Goal: Complete application form: Complete application form

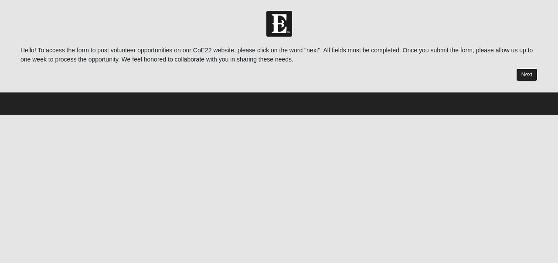
click at [520, 78] on link "Next" at bounding box center [526, 74] width 21 height 13
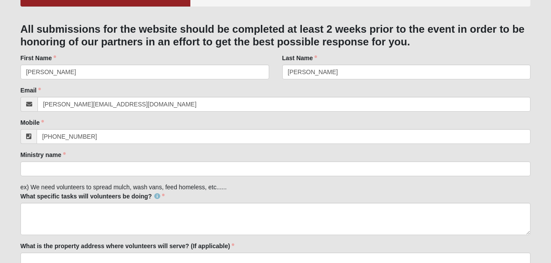
scroll to position [87, 0]
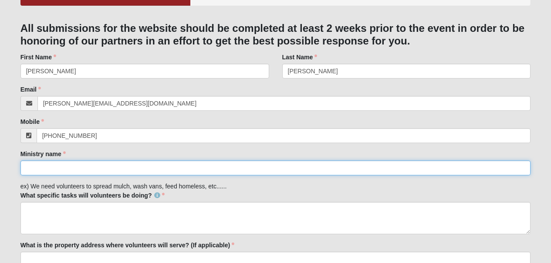
click at [157, 172] on input "Ministry name" at bounding box center [275, 167] width 511 height 15
type input "Sponsored by [PERSON_NAME]"
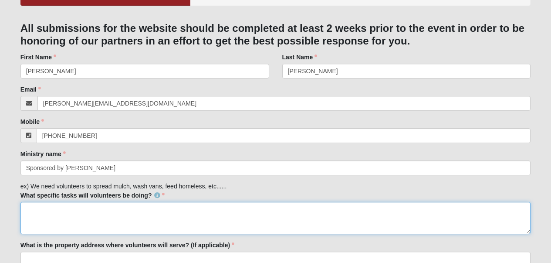
click at [162, 217] on textarea "What specific tasks will volunteers be doing?" at bounding box center [275, 218] width 511 height 32
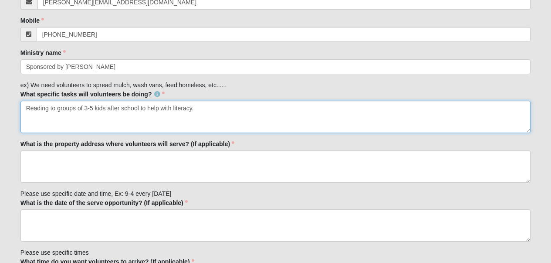
scroll to position [189, 0]
type textarea "Reading to groups of 3-5 kids after school to help with literacy."
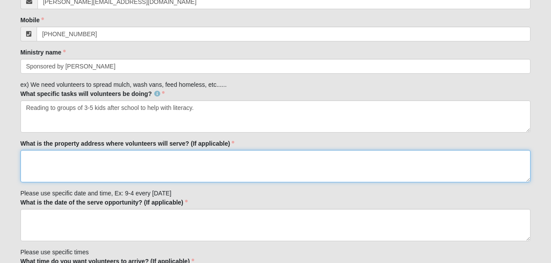
click at [164, 170] on textarea "What is the property address where volunteers will serve? (If applicable)" at bounding box center [275, 166] width 511 height 32
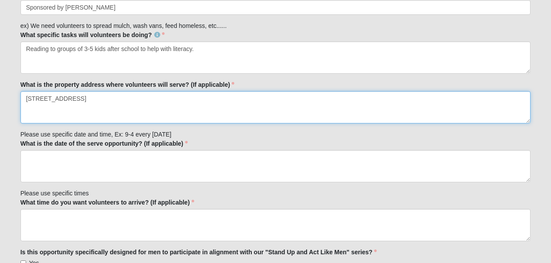
scroll to position [261, 0]
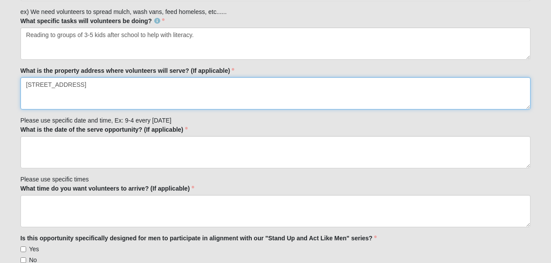
type textarea "[STREET_ADDRESS]"
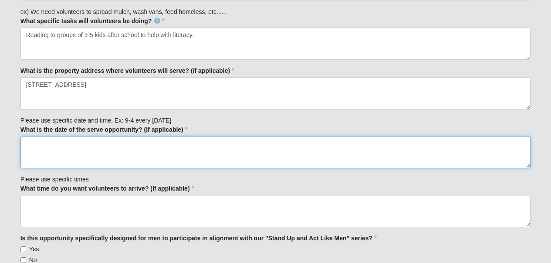
click at [163, 160] on textarea "What is the date of the serve opportunity? (If applicable)" at bounding box center [275, 152] width 511 height 32
type textarea "Every Tuesday, Wednesday, and Thursday from 3-4pm"
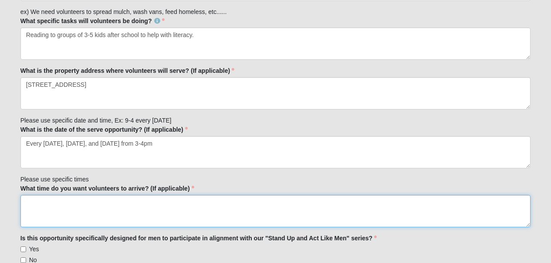
click at [152, 213] on textarea "What time do you want volunteers to arrive? (If applicable)" at bounding box center [275, 211] width 511 height 32
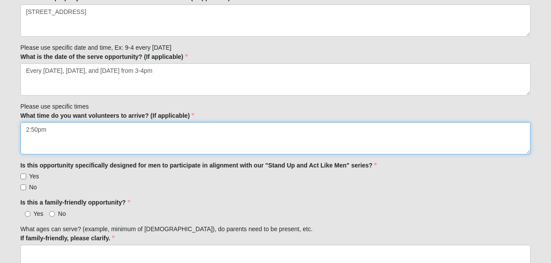
scroll to position [337, 0]
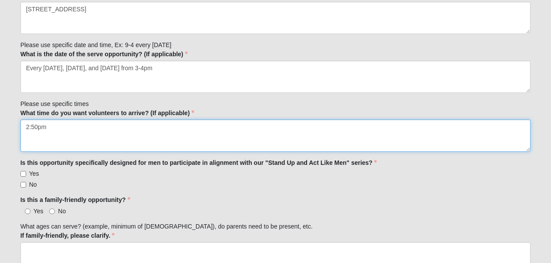
type textarea "2:50pm"
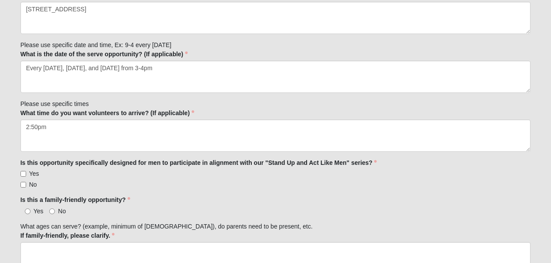
click at [30, 172] on span "Yes" at bounding box center [34, 173] width 10 height 7
click at [26, 172] on input "Yes" at bounding box center [23, 174] width 6 height 6
checkbox input "true"
click at [34, 213] on span "Yes" at bounding box center [39, 210] width 10 height 7
click at [30, 213] on input "Yes" at bounding box center [28, 211] width 6 height 6
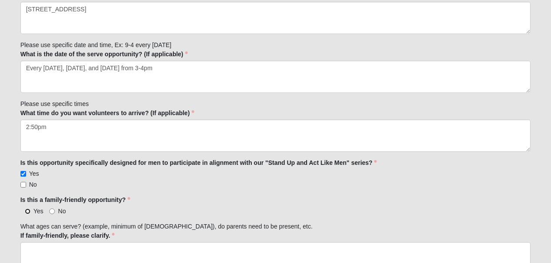
radio input "true"
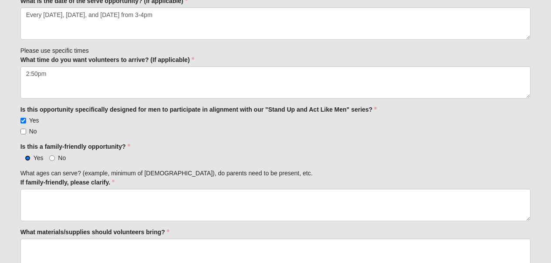
scroll to position [395, 0]
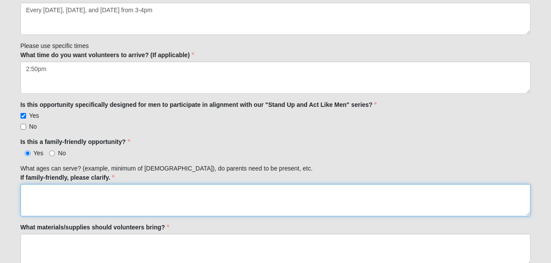
click at [140, 196] on textarea "If family-friendly, please clarify." at bounding box center [275, 200] width 511 height 32
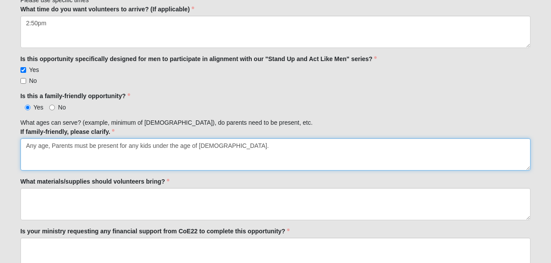
scroll to position [441, 0]
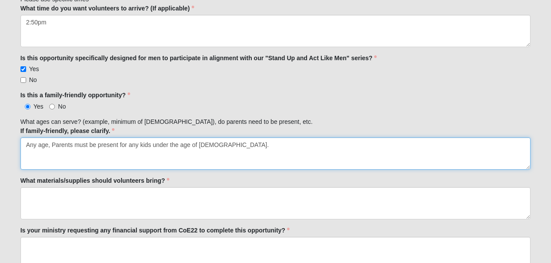
type textarea "Any age, Parents must be present for any kids under the age of 16."
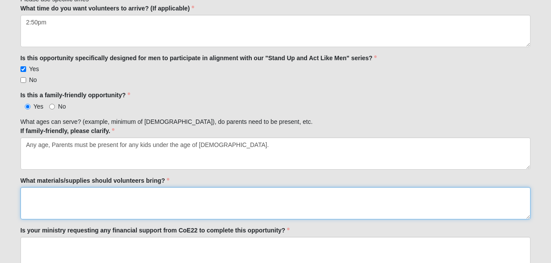
click at [139, 194] on textarea "What materials/supplies should volunteers bring?" at bounding box center [275, 203] width 511 height 32
type textarea "q"
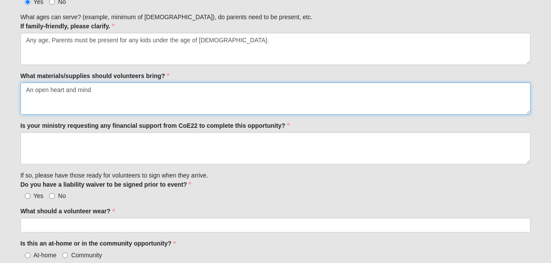
scroll to position [546, 0]
type textarea "An open heart and mind"
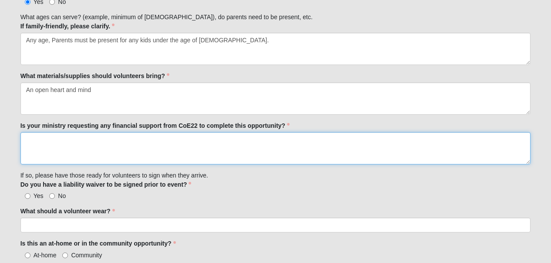
click at [139, 155] on textarea "Is your ministry requesting any financial support from CoE22 to complete this o…" at bounding box center [275, 148] width 511 height 32
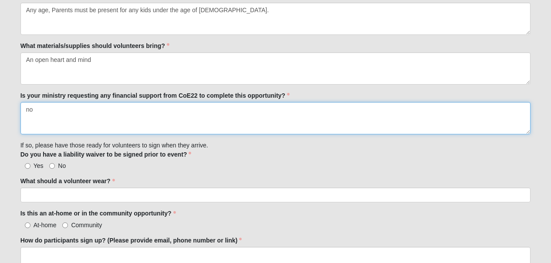
scroll to position [578, 0]
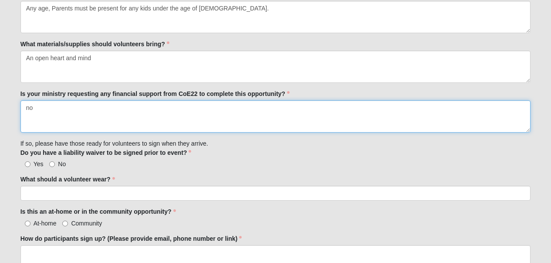
type textarea "no"
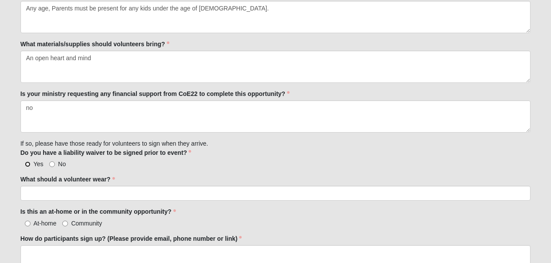
click at [29, 162] on input "Yes" at bounding box center [28, 164] width 6 height 6
radio input "true"
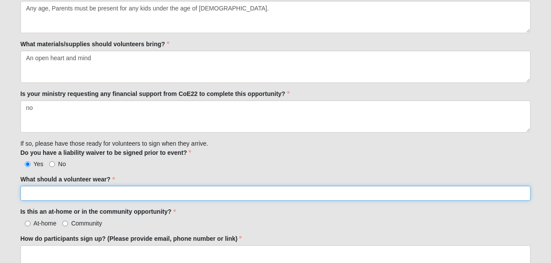
click at [114, 199] on input "What should a volunteer wear?" at bounding box center [275, 193] width 511 height 15
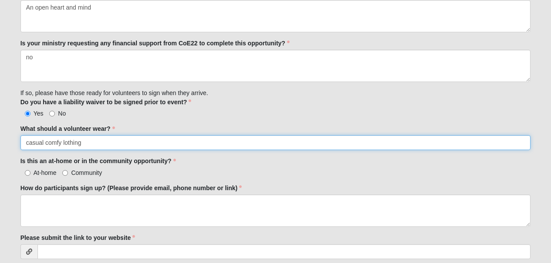
scroll to position [630, 0]
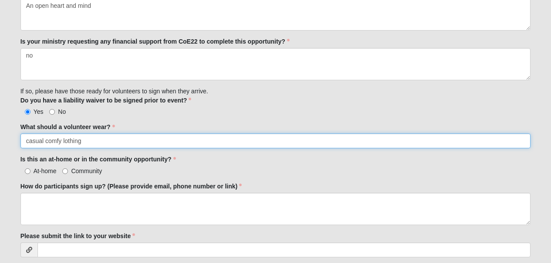
type input "casual comfy lothing"
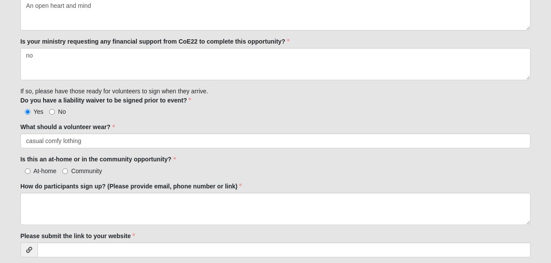
click at [75, 167] on span "Community" at bounding box center [86, 170] width 31 height 7
click at [68, 168] on input "Community" at bounding box center [65, 171] width 6 height 6
radio input "true"
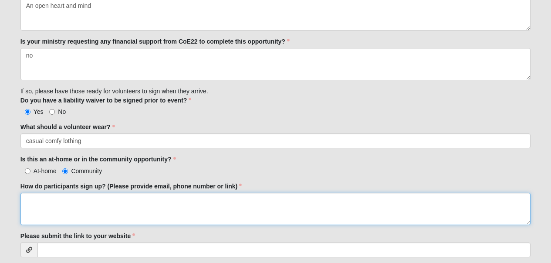
click at [82, 220] on textarea "How do participants sign up? (Please provide email, phone number or link)" at bounding box center [275, 209] width 511 height 32
paste textarea "https://sbgjax.churchcenter.com/people/forms/1007110"
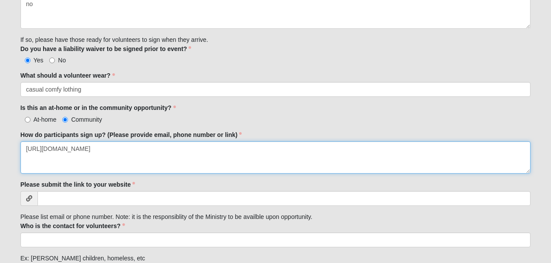
scroll to position [682, 0]
type textarea "https://sbgjax.churchcenter.com/people/forms/1007110"
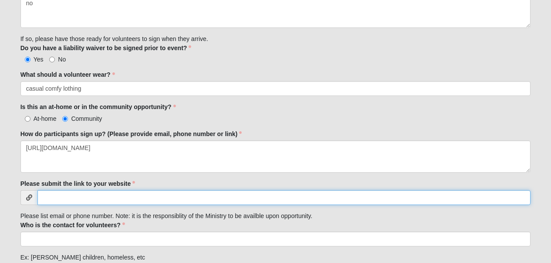
click at [173, 201] on input "Please submit the link to your website" at bounding box center [284, 197] width 494 height 15
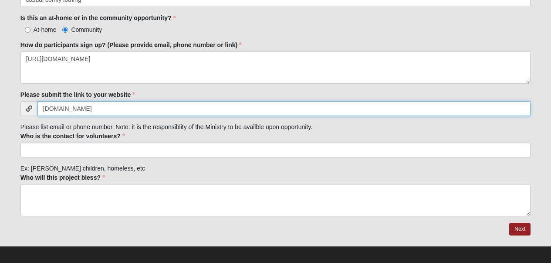
scroll to position [776, 0]
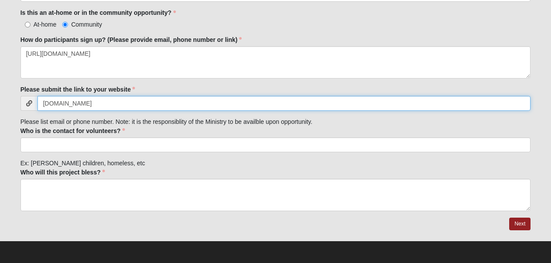
type input "[DOMAIN_NAME]"
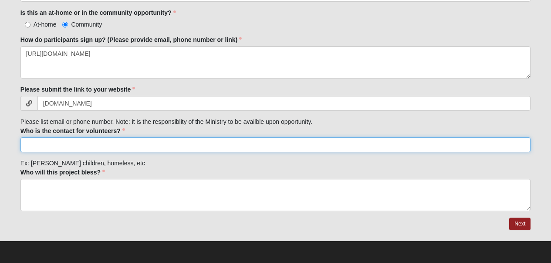
click at [162, 147] on input "Who is the contact for volunteers?" at bounding box center [275, 144] width 511 height 15
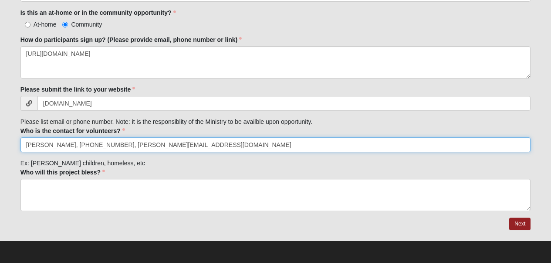
type input "[PERSON_NAME], [PHONE_NUMBER], [PERSON_NAME][EMAIL_ADDRESS][DOMAIN_NAME]"
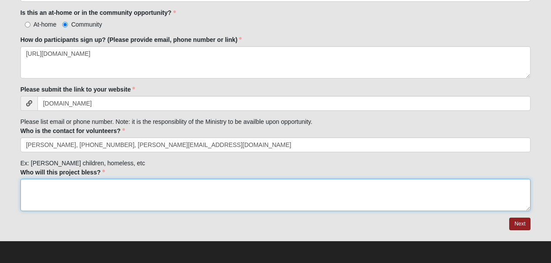
click at [149, 189] on textarea "Who will this project bless?" at bounding box center [275, 195] width 511 height 32
type textarea "Children facing poverty in the Vista Landing apartments"
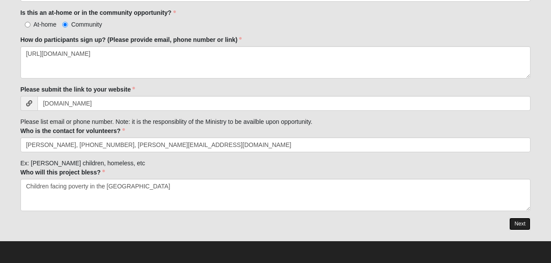
click at [525, 224] on link "Next" at bounding box center [519, 223] width 21 height 13
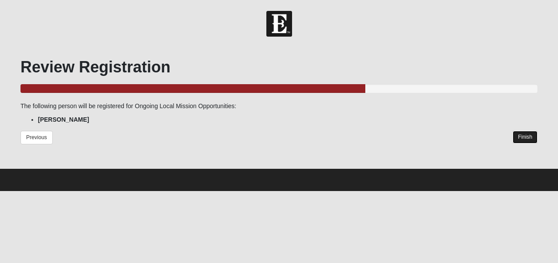
click at [527, 140] on link "Finish" at bounding box center [524, 137] width 25 height 13
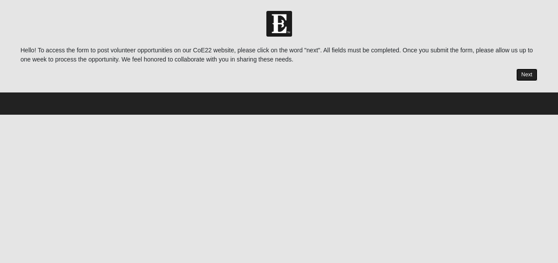
click at [524, 80] on link "Next" at bounding box center [526, 74] width 21 height 13
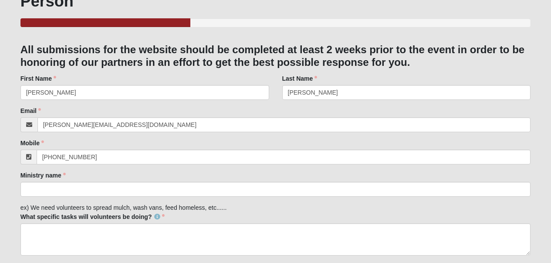
scroll to position [67, 0]
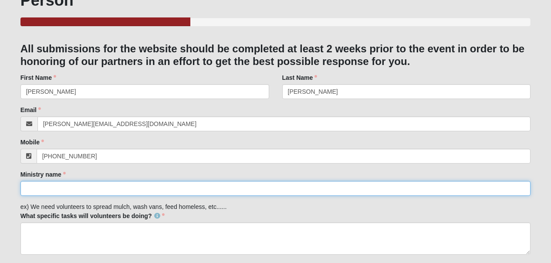
click at [131, 187] on input "Ministry name" at bounding box center [275, 188] width 511 height 15
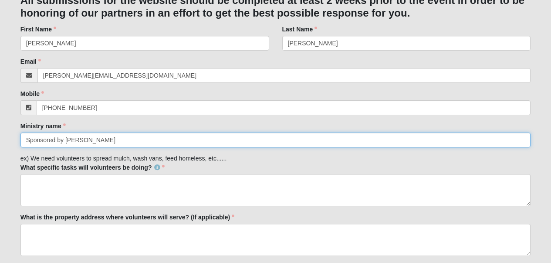
scroll to position [119, 0]
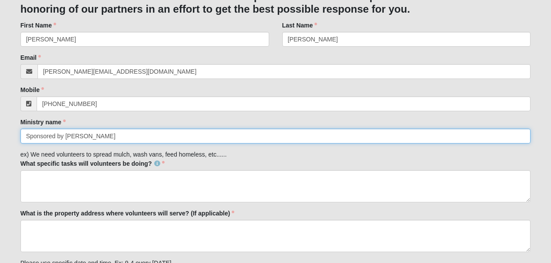
type input "Sponsored by [PERSON_NAME]"
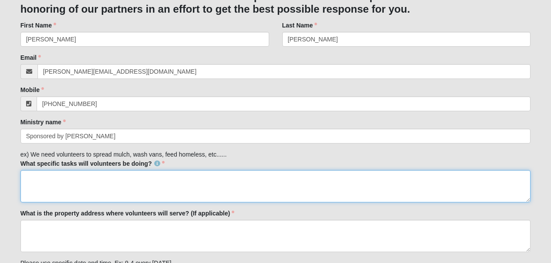
click at [132, 187] on textarea "What specific tasks will volunteers be doing?" at bounding box center [275, 186] width 511 height 32
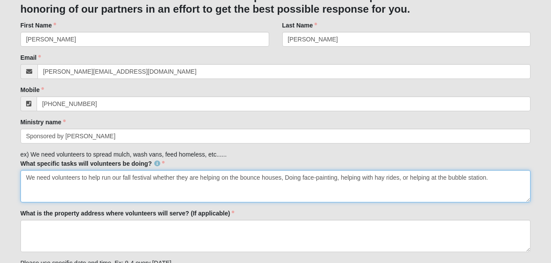
type textarea "We need volunteers to help run our fall festival whether they are helping on th…"
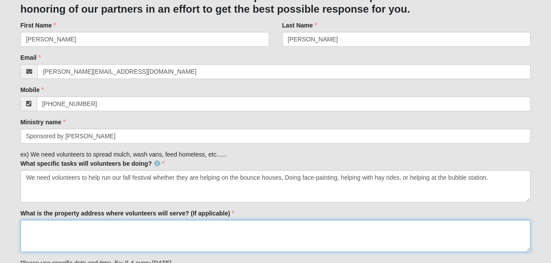
click at [78, 231] on textarea "What is the property address where volunteers will serve? (If applicable)" at bounding box center [275, 236] width 511 height 32
type textarea "0"
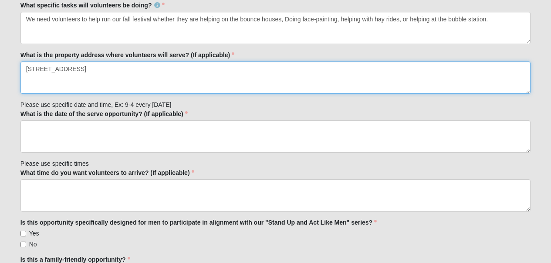
scroll to position [279, 0]
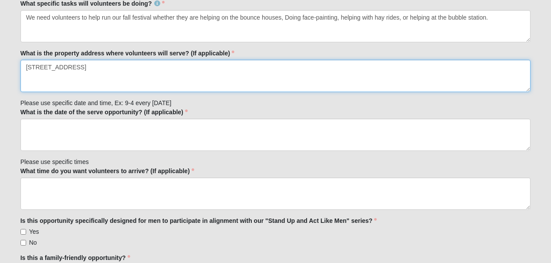
type textarea "[STREET_ADDRESS]"
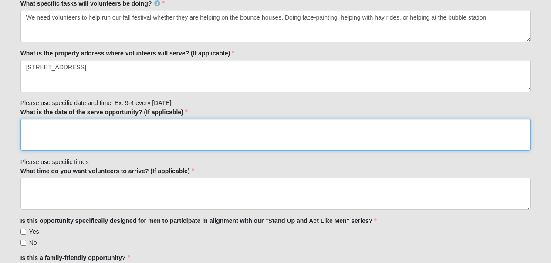
click at [115, 136] on textarea "What is the date of the serve opportunity? (If applicable)" at bounding box center [275, 134] width 511 height 32
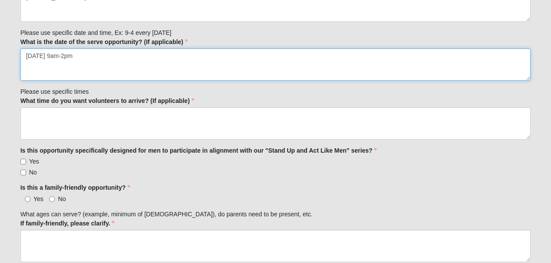
scroll to position [348, 0]
type textarea "[DATE] 9am-2pm"
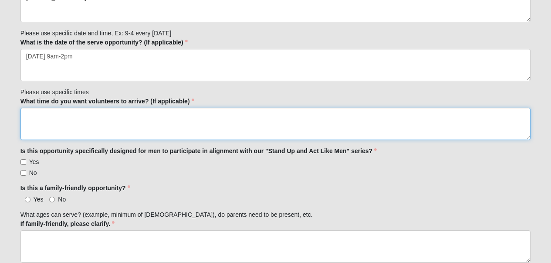
click at [117, 122] on textarea "What time do you want volunteers to arrive? (If applicable)" at bounding box center [275, 124] width 511 height 32
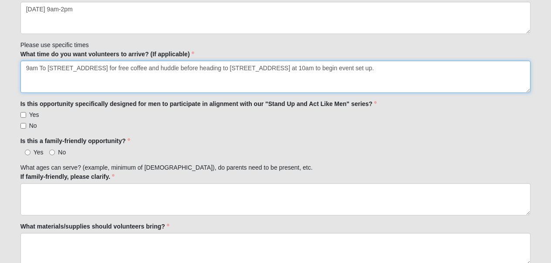
scroll to position [398, 0]
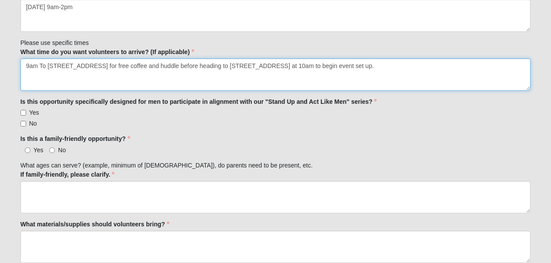
type textarea "9am To [STREET_ADDRESS] for free coffee and huddle before heading to [STREET_AD…"
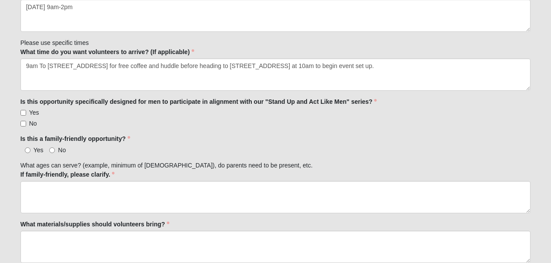
click at [34, 120] on span "No" at bounding box center [33, 123] width 8 height 7
click at [26, 121] on input "No" at bounding box center [23, 124] width 6 height 6
checkbox input "true"
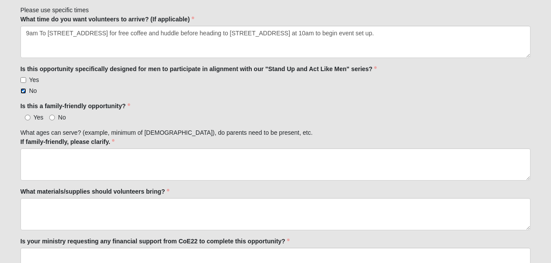
scroll to position [438, 0]
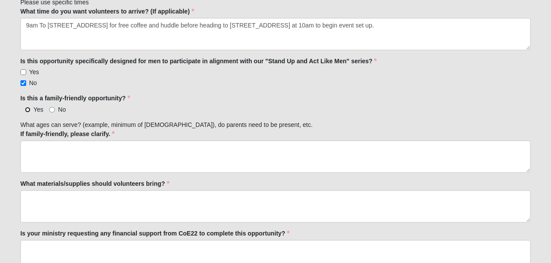
click at [26, 110] on input "Yes" at bounding box center [28, 110] width 6 height 6
radio input "true"
click at [70, 174] on div "Family Member to Register All submissions for the website should be completed a…" at bounding box center [275, 109] width 511 height 877
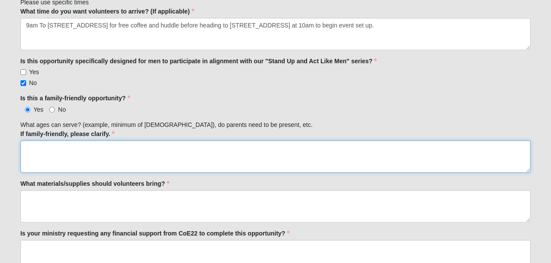
click at [74, 160] on textarea "If family-friendly, please clarify." at bounding box center [275, 156] width 511 height 32
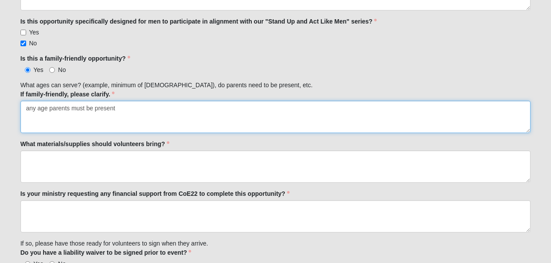
scroll to position [479, 0]
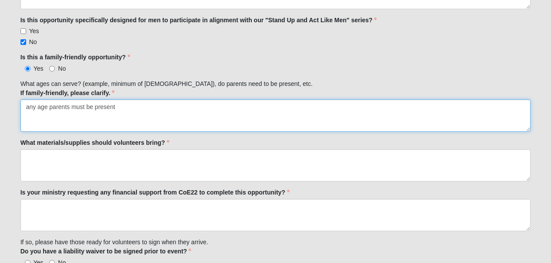
type textarea "any age parents must be present"
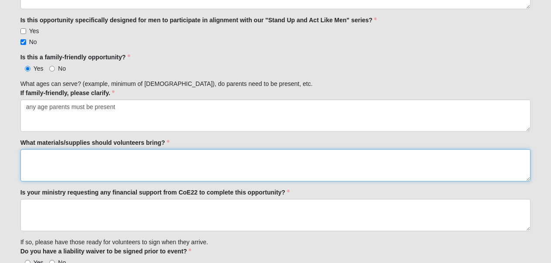
click at [74, 160] on textarea "What materials/supplies should volunteers bring?" at bounding box center [275, 165] width 511 height 32
type textarea "N/A"
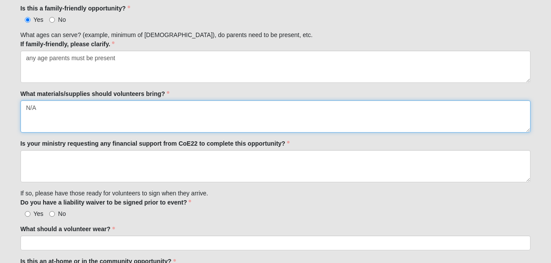
scroll to position [531, 0]
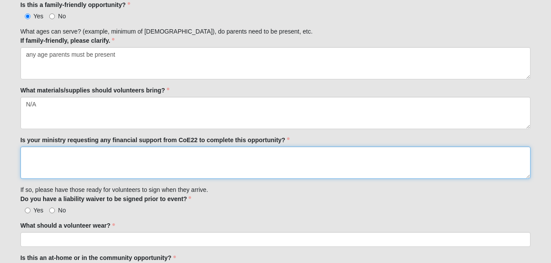
click at [230, 160] on textarea "Is your ministry requesting any financial support from CoE22 to complete this o…" at bounding box center [275, 162] width 511 height 32
type textarea "y"
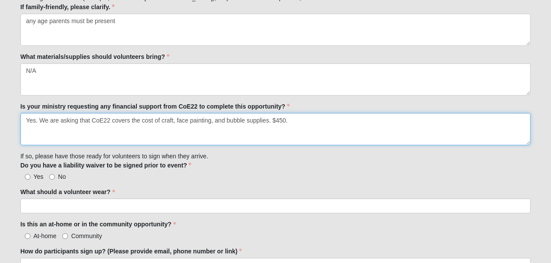
scroll to position [566, 0]
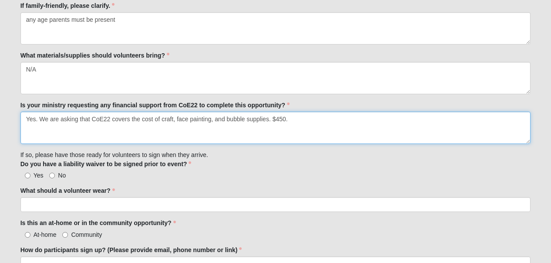
type textarea "Yes. We are asking that CoE22 covers the cost of craft, face painting, and bubb…"
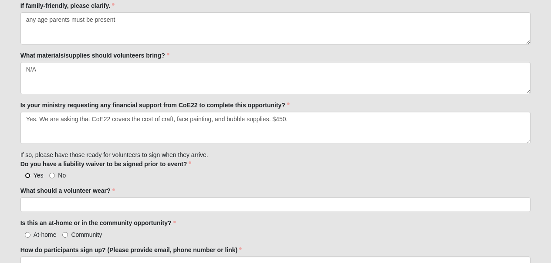
click at [26, 176] on input "Yes" at bounding box center [28, 175] width 6 height 6
radio input "true"
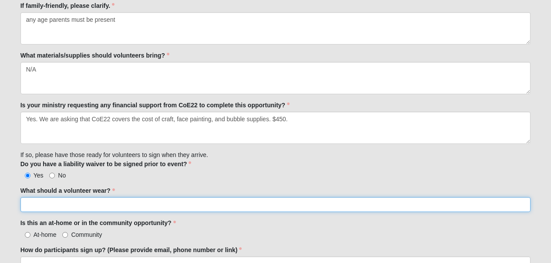
click at [64, 207] on input "What should a volunteer wear?" at bounding box center [275, 204] width 511 height 15
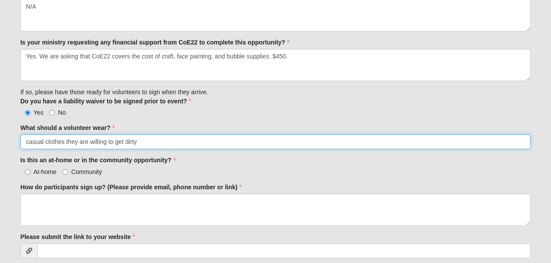
scroll to position [630, 0]
type input "casual clothes they are willing to get dirty"
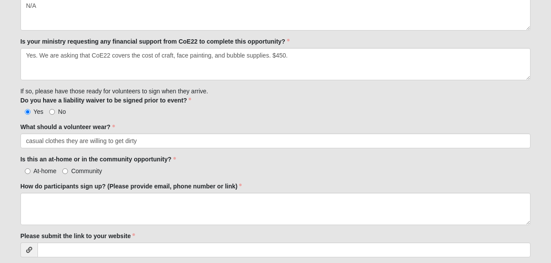
click at [75, 167] on span "Community" at bounding box center [86, 170] width 31 height 7
click at [68, 168] on input "Community" at bounding box center [65, 171] width 6 height 6
radio input "true"
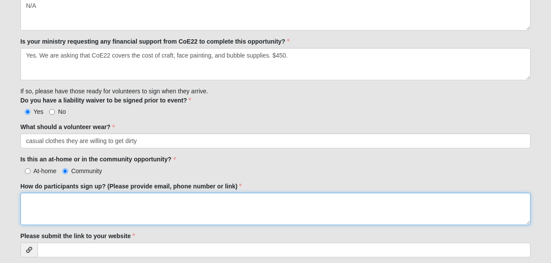
click at [79, 198] on textarea "How do participants sign up? (Please provide email, phone number or link)" at bounding box center [275, 209] width 511 height 32
paste textarea "[DOMAIN_NAME][URL]"
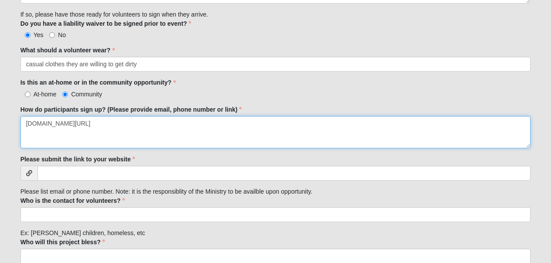
scroll to position [717, 0]
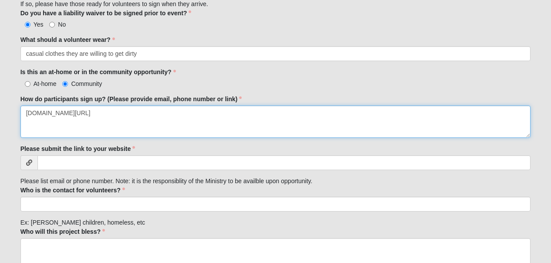
type textarea "[DOMAIN_NAME][URL]"
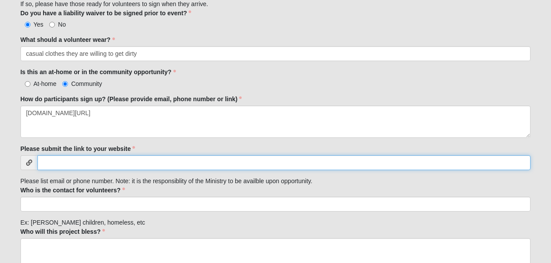
click at [188, 163] on input "Please submit the link to your website" at bounding box center [284, 162] width 494 height 15
type input "[DOMAIN_NAME]"
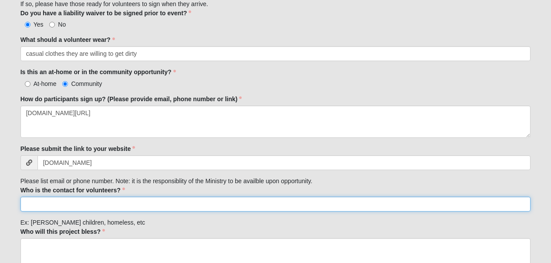
click at [176, 204] on input "Who is the contact for volunteers?" at bounding box center [275, 203] width 511 height 15
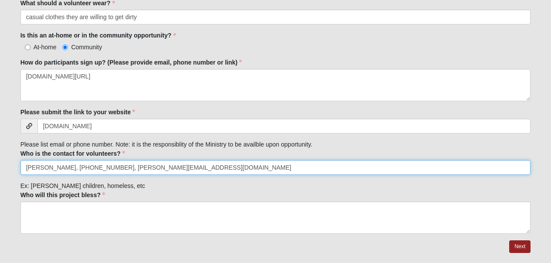
scroll to position [755, 0]
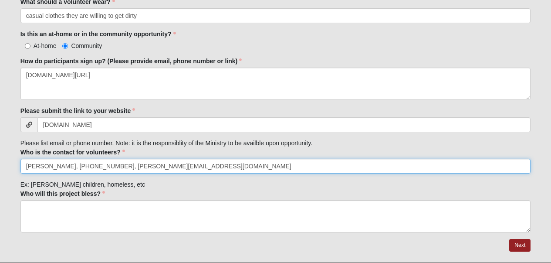
type input "[PERSON_NAME], [PHONE_NUMBER], [PERSON_NAME][EMAIL_ADDRESS][DOMAIN_NAME]"
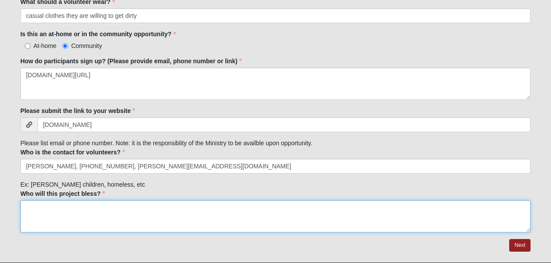
click at [169, 210] on textarea "Who will this project bless?" at bounding box center [275, 216] width 511 height 32
type textarea "Families living in the [GEOGRAPHIC_DATA] Apartments"
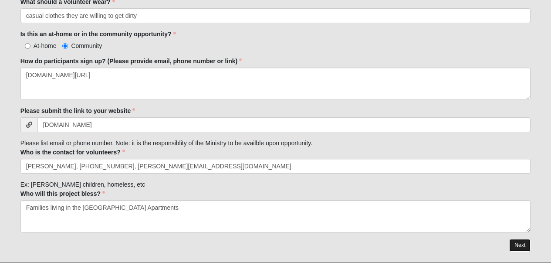
click at [518, 247] on link "Next" at bounding box center [519, 245] width 21 height 13
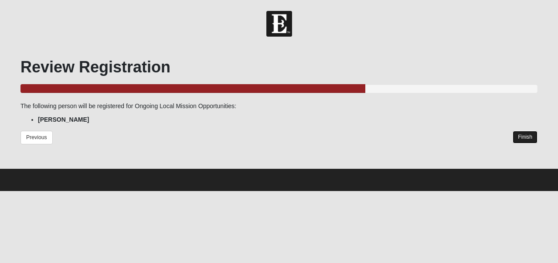
click at [525, 138] on link "Finish" at bounding box center [524, 137] width 25 height 13
click at [525, 138] on div "Previous Finish" at bounding box center [278, 143] width 517 height 24
